Goal: Find specific page/section: Find specific page/section

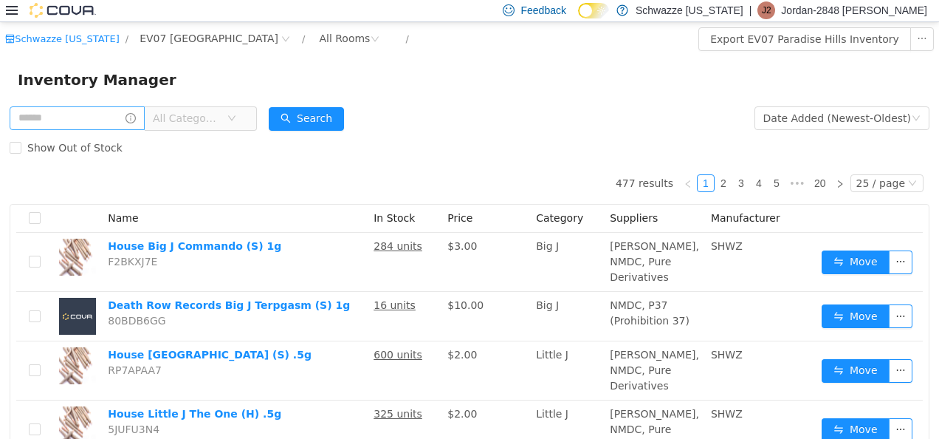
click at [133, 115] on input "text" at bounding box center [77, 118] width 135 height 24
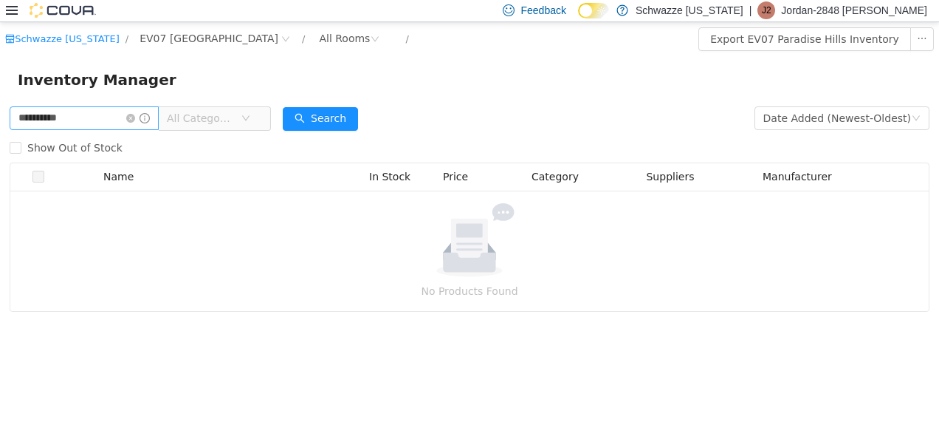
type input "**********"
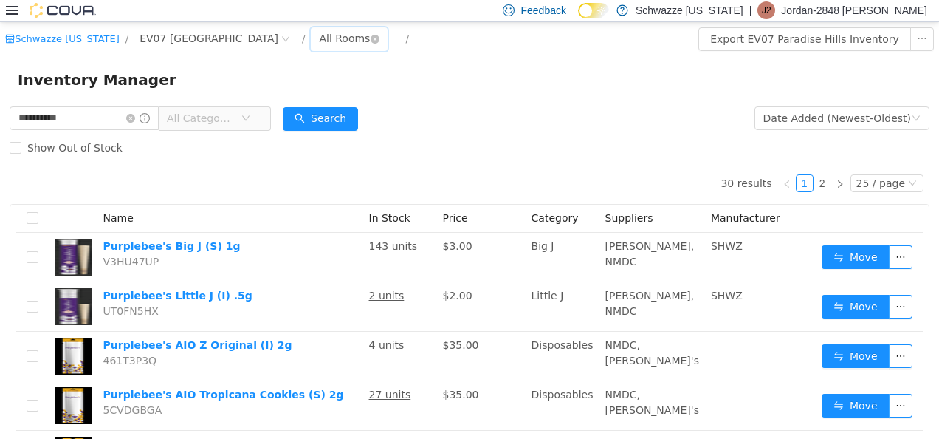
click at [319, 37] on div "All Rooms" at bounding box center [344, 38] width 51 height 22
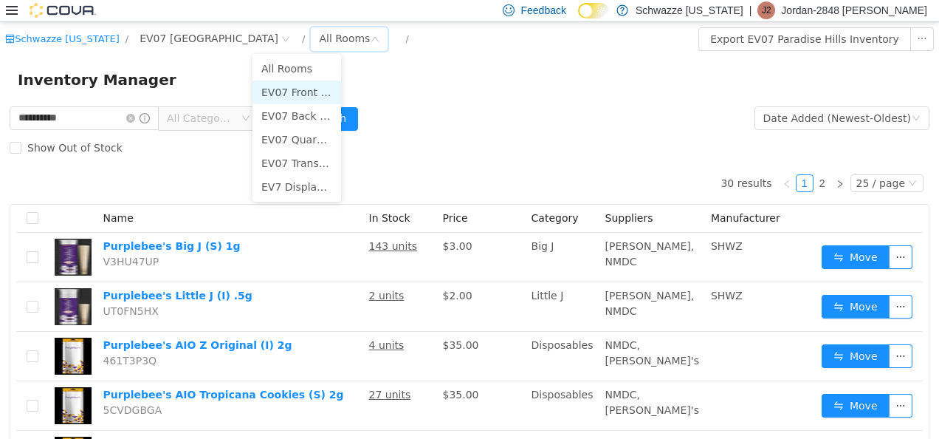
click at [296, 91] on li "EV07 Front Room" at bounding box center [296, 92] width 89 height 24
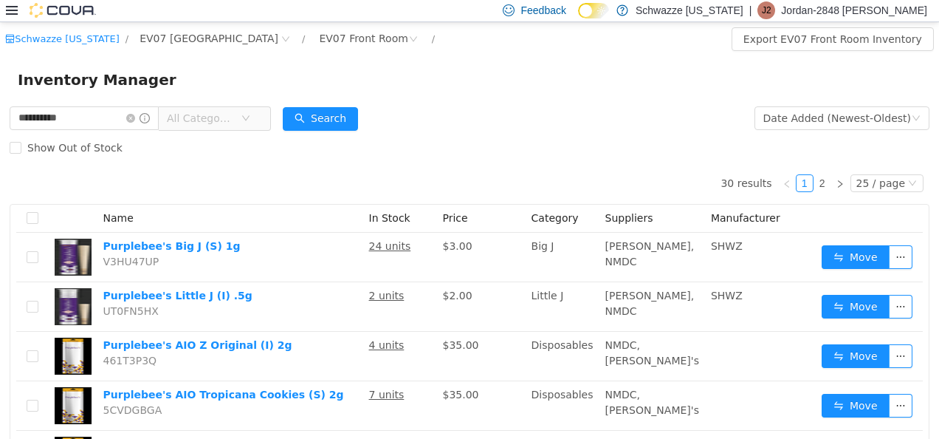
click at [577, 98] on div "Inventory Manager" at bounding box center [469, 78] width 939 height 47
click at [135, 114] on icon "icon: close-circle" at bounding box center [130, 117] width 9 height 9
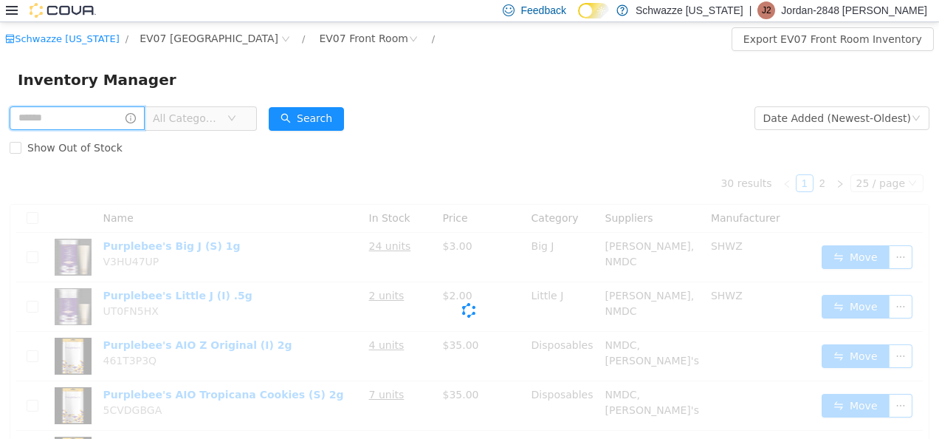
click at [111, 119] on input "text" at bounding box center [77, 118] width 135 height 24
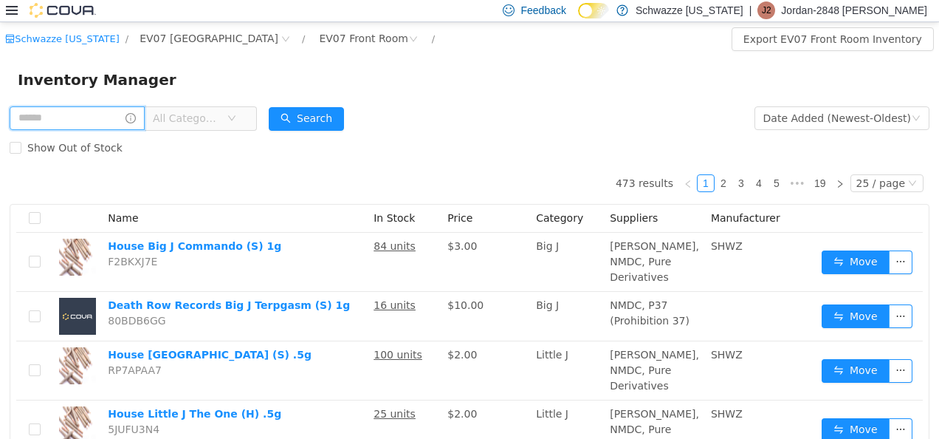
type input "*"
click at [102, 118] on input "text" at bounding box center [77, 118] width 135 height 24
type input "**********"
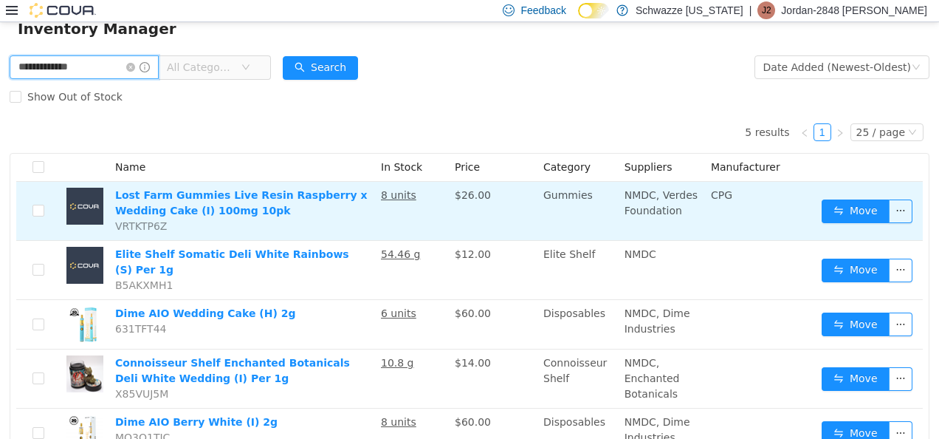
scroll to position [100, 0]
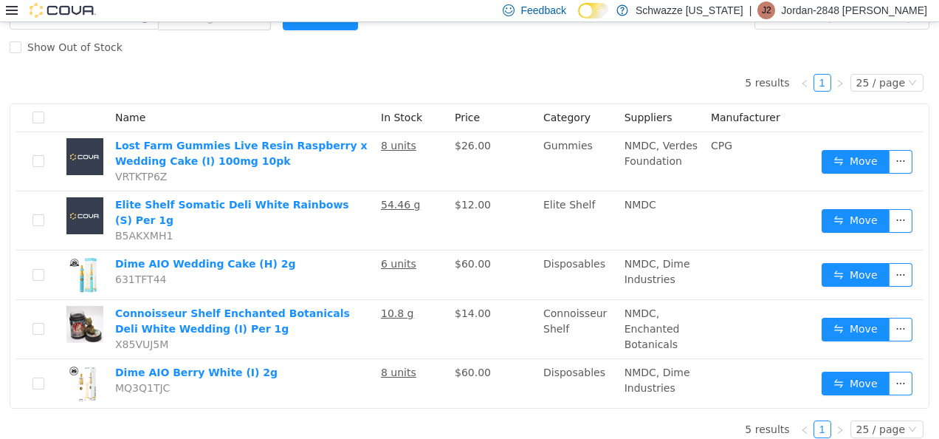
click at [366, 63] on div "5 results 1 25 / page Name In Stock Price Category Suppliers Manufacturer Lost …" at bounding box center [470, 234] width 920 height 346
